Goal: Information Seeking & Learning: Find specific page/section

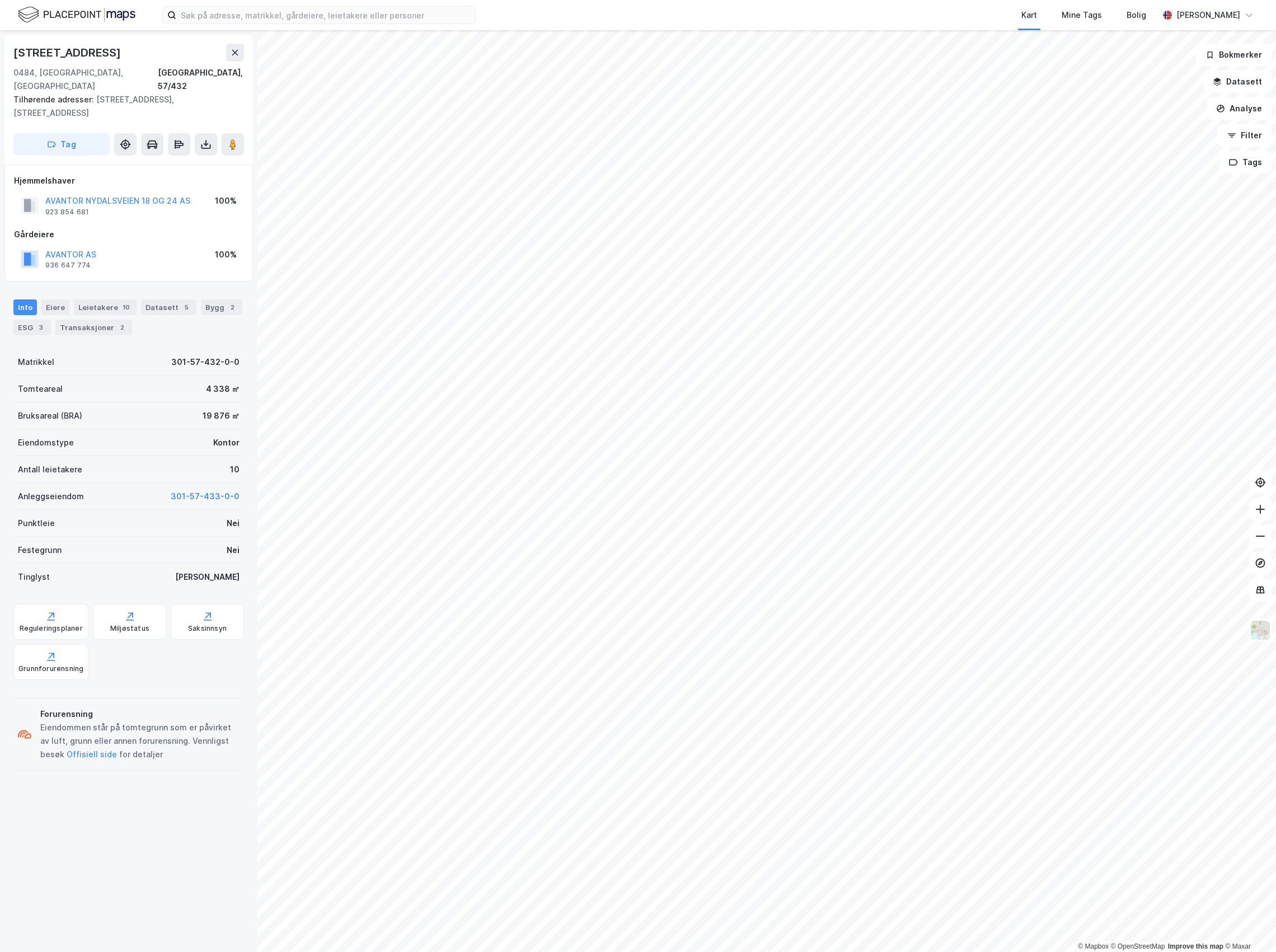
click at [111, 286] on div "Info [PERSON_NAME] 10 Datasett 5 Bygg 2 ESG 3 Transaksjoner 2" at bounding box center [129, 313] width 257 height 54
click at [108, 300] on div "Leietakere 10" at bounding box center [105, 307] width 63 height 16
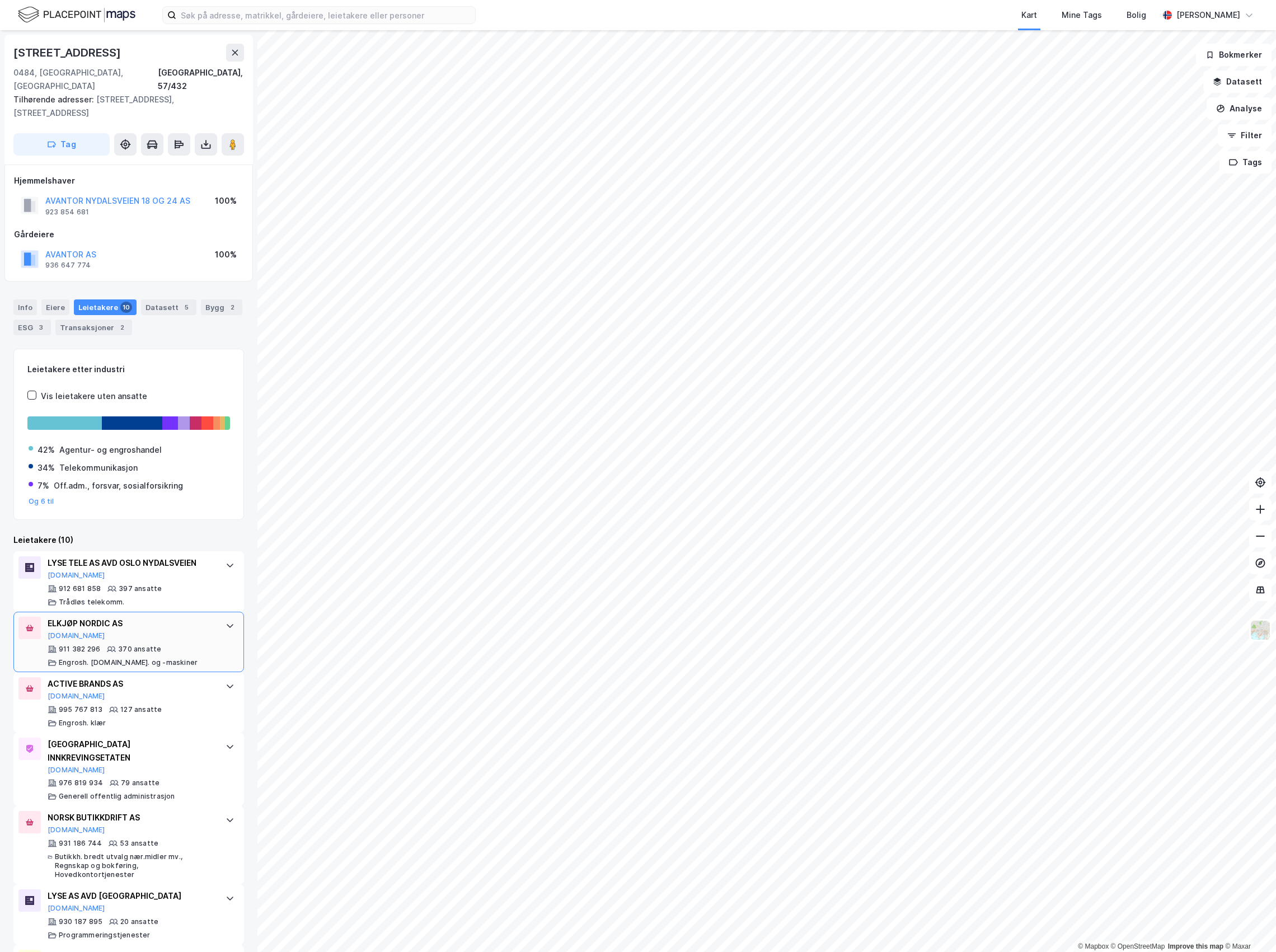
click at [101, 616] on div "ELKJØP NORDIC AS" at bounding box center [131, 623] width 167 height 13
